Goal: Information Seeking & Learning: Learn about a topic

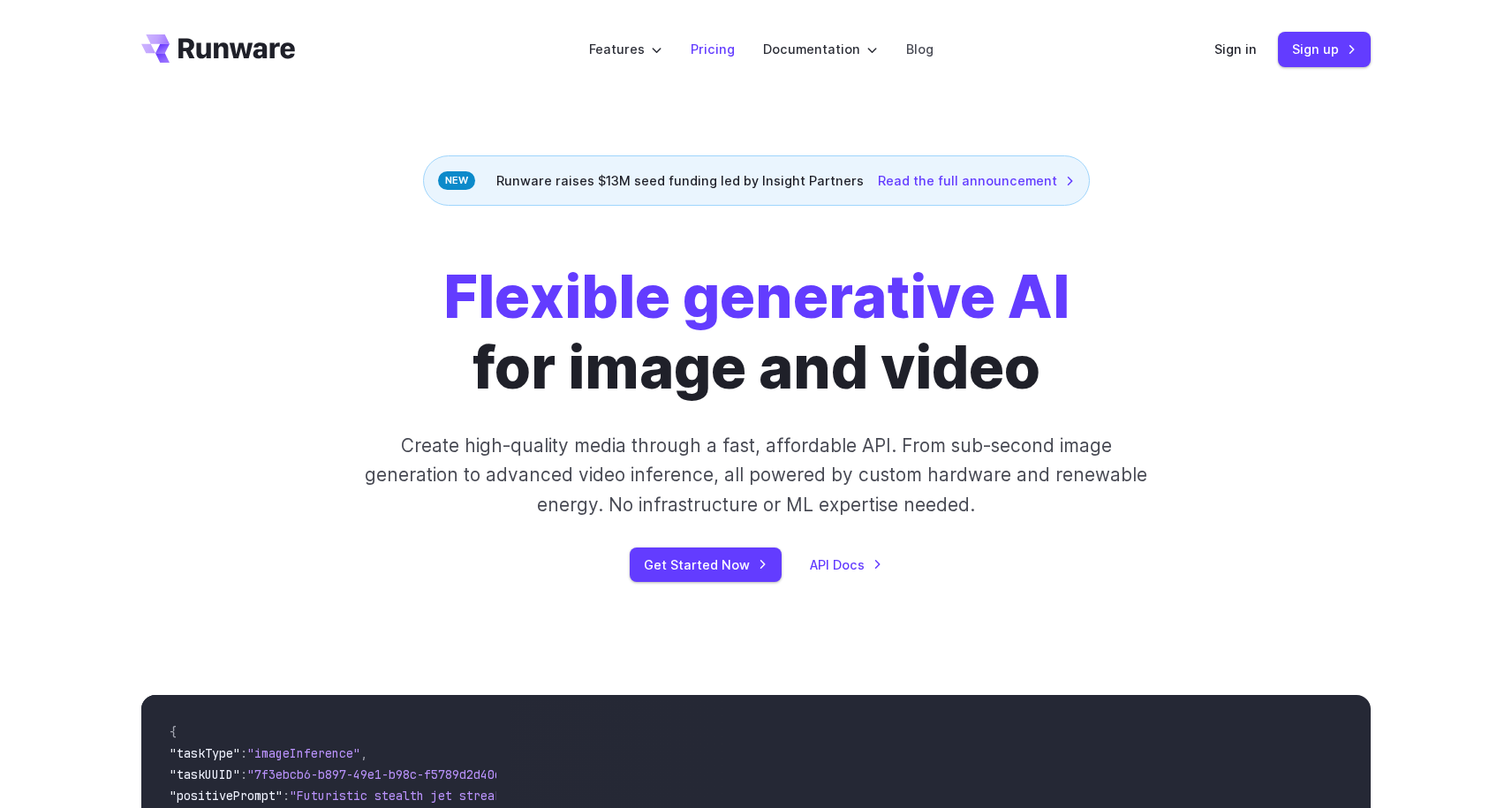
click at [716, 47] on link "Pricing" at bounding box center [713, 49] width 44 height 20
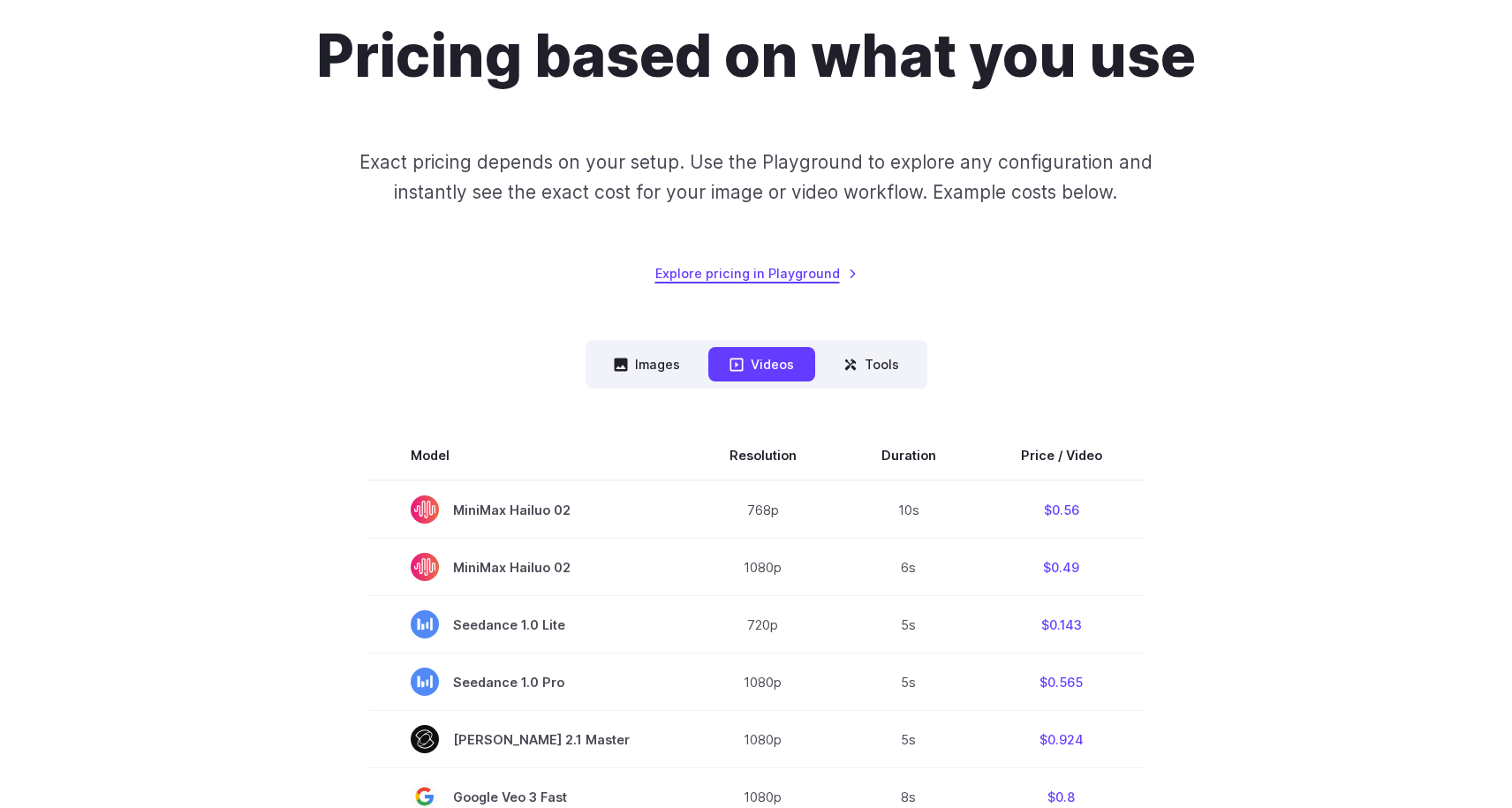
scroll to position [166, 0]
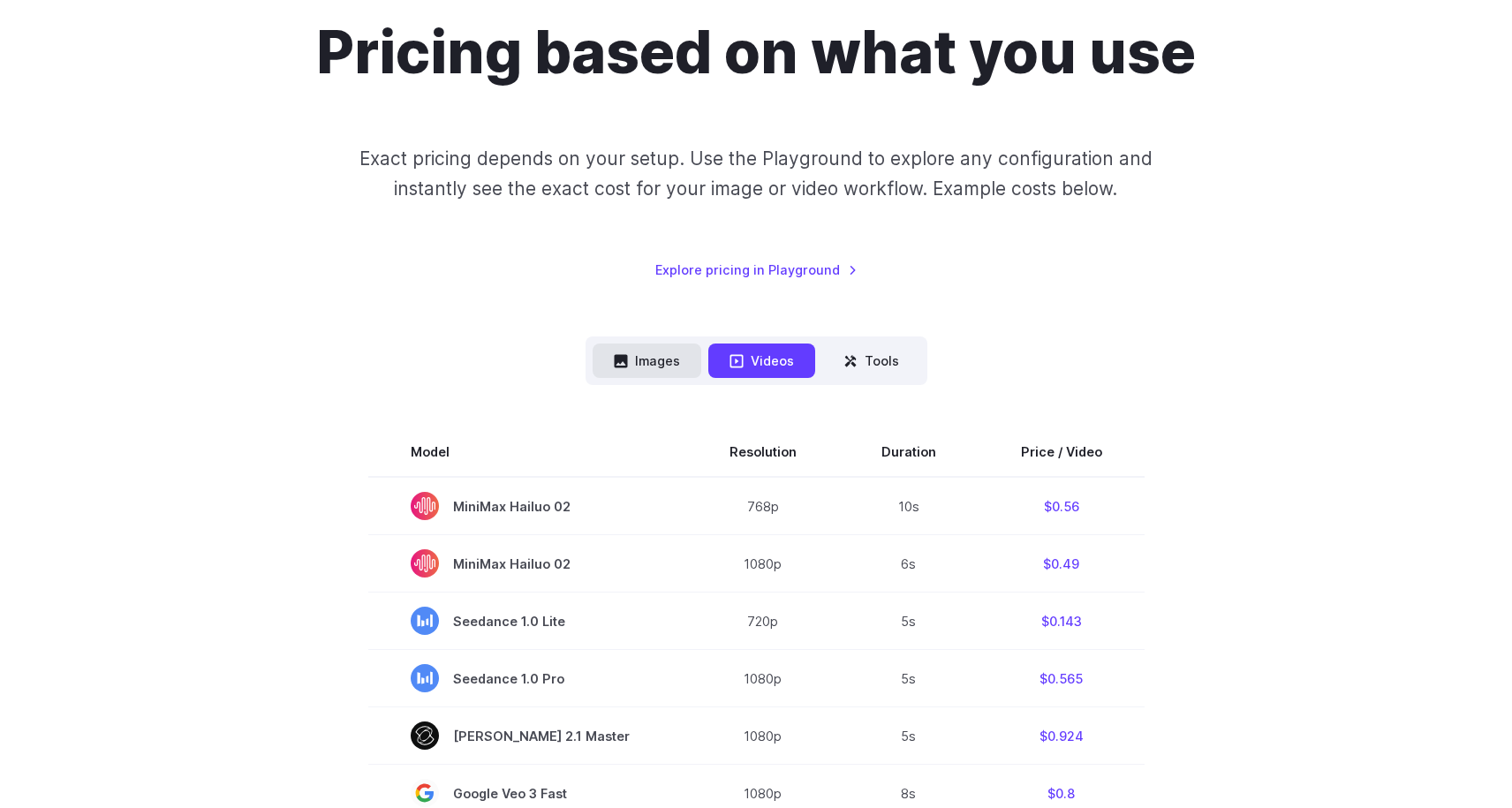
click at [666, 363] on button "Images" at bounding box center [647, 360] width 108 height 35
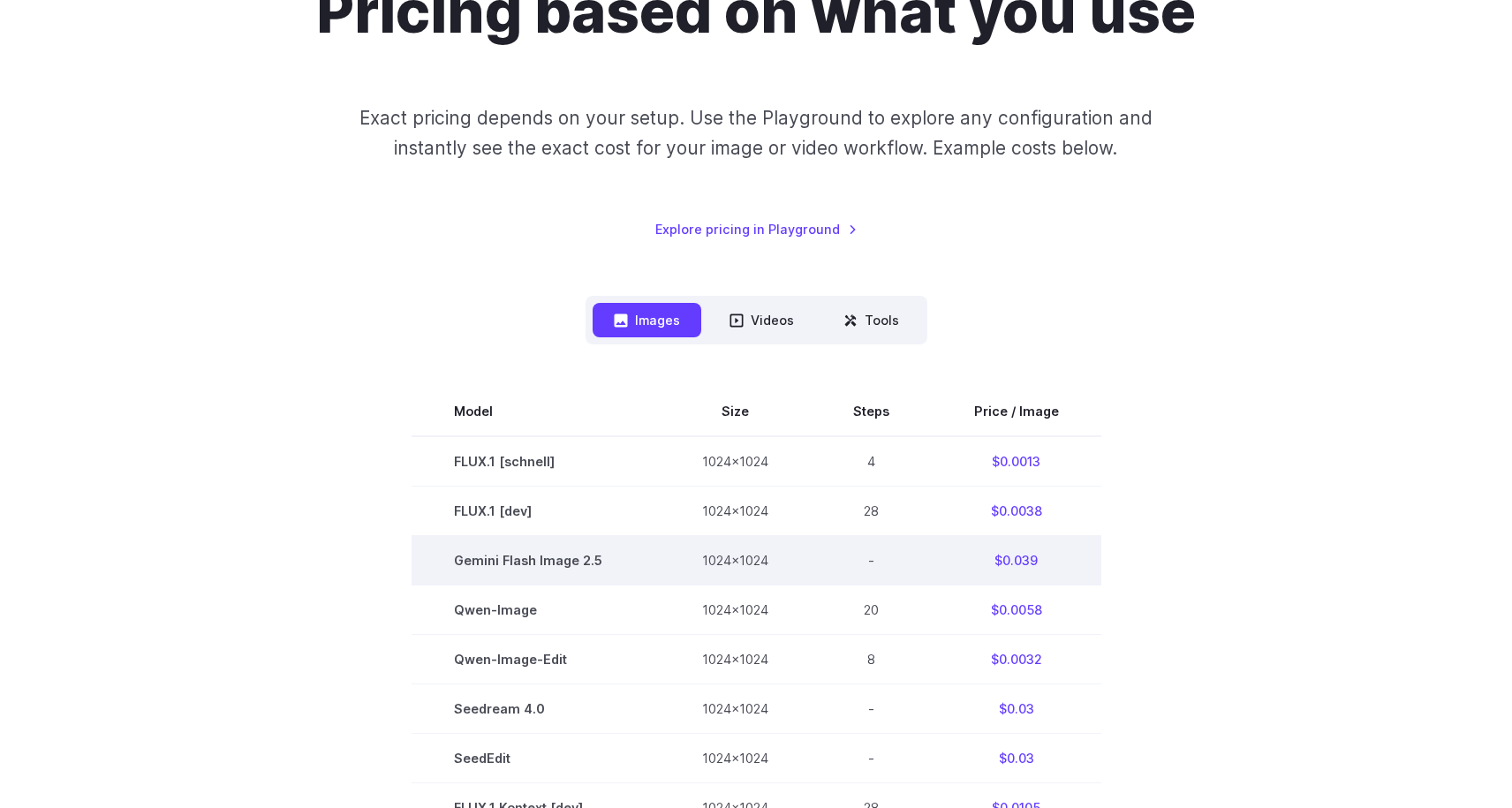
scroll to position [205, 0]
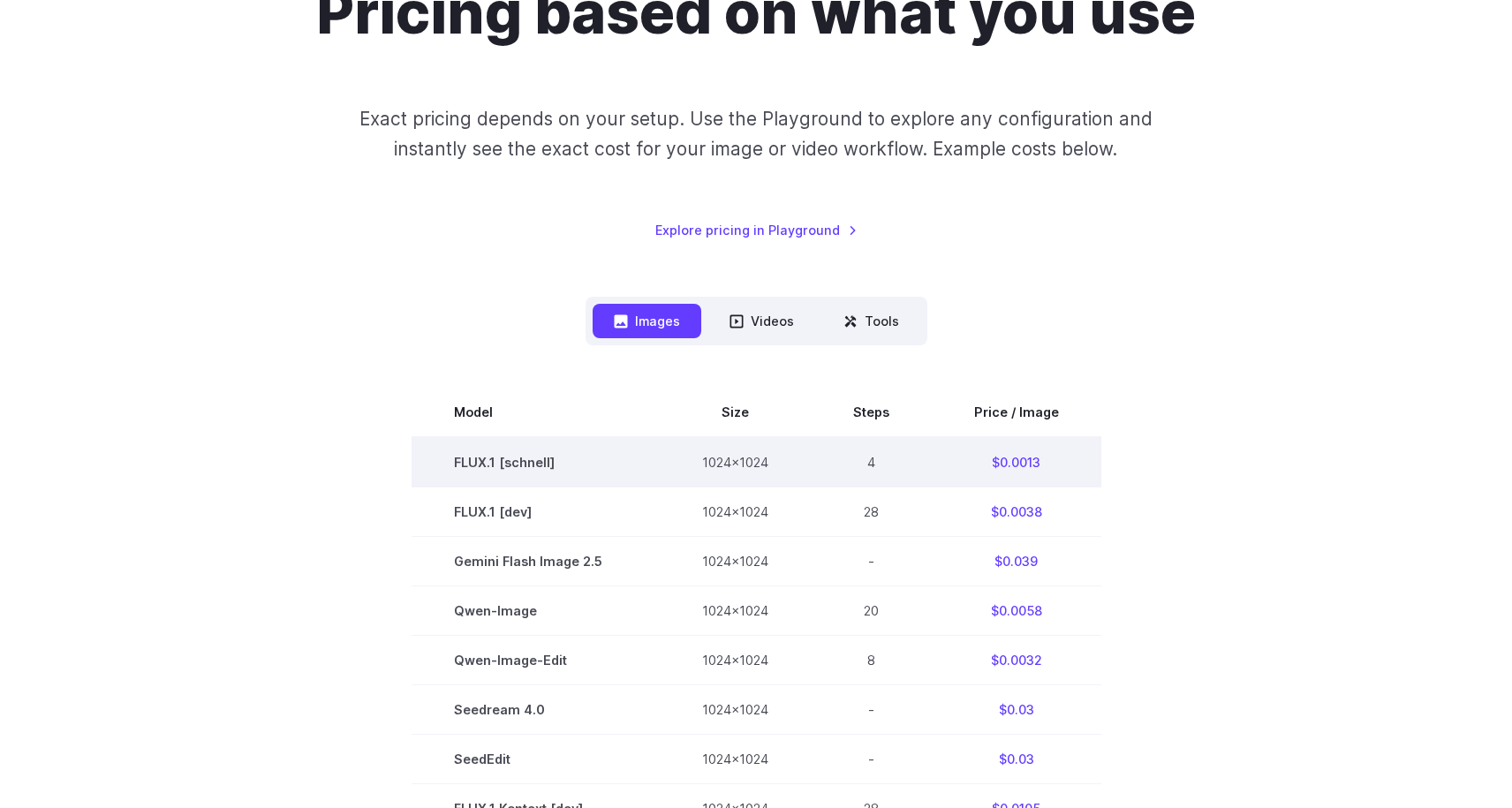
click at [637, 460] on td "FLUX.1 [schnell]" at bounding box center [535, 461] width 248 height 50
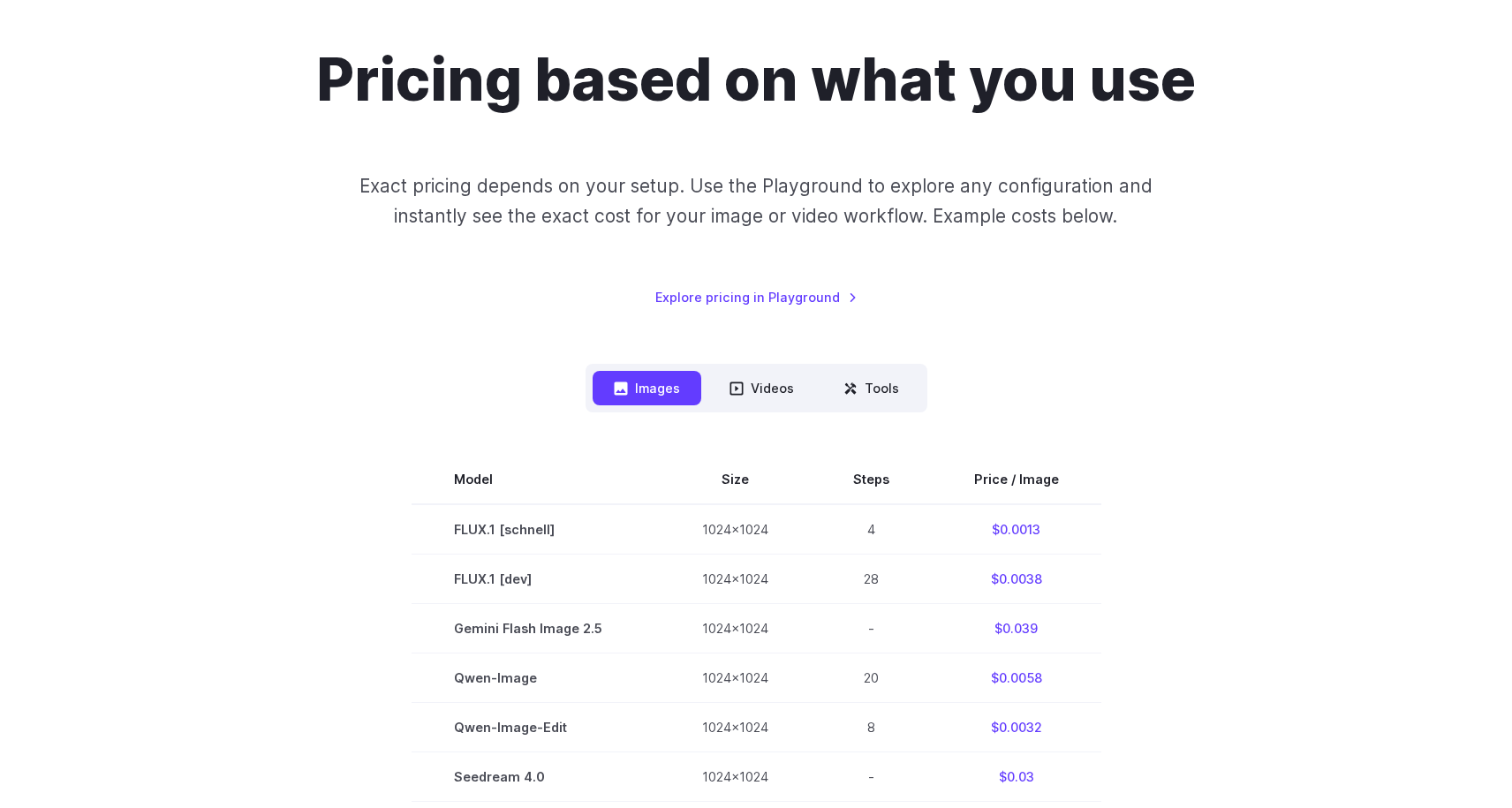
scroll to position [139, 0]
click at [740, 293] on link "Explore pricing in Playground" at bounding box center [756, 296] width 202 height 20
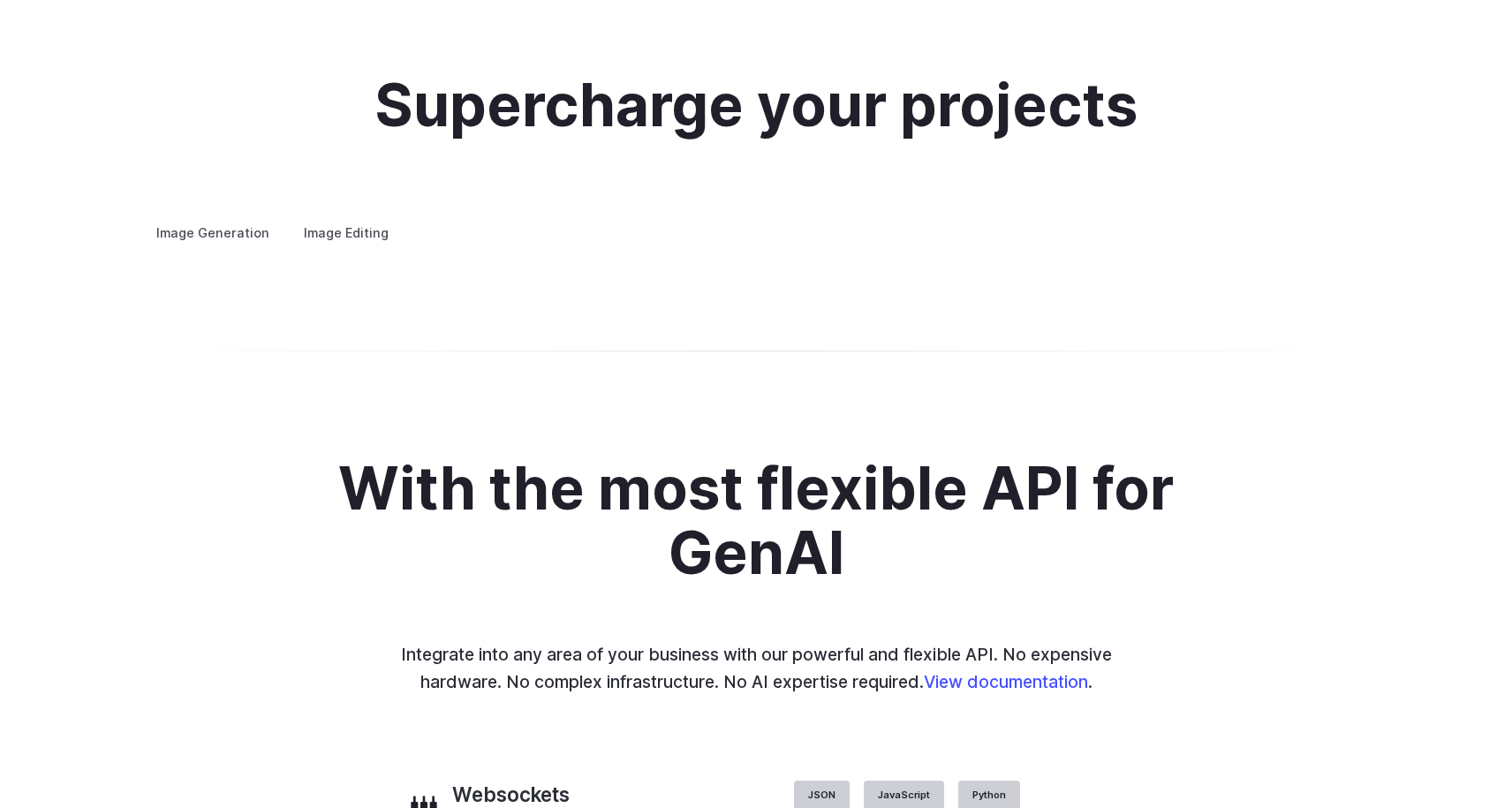
scroll to position [3362, 0]
